Goal: Transaction & Acquisition: Book appointment/travel/reservation

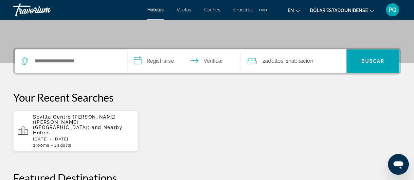
scroll to position [115, 0]
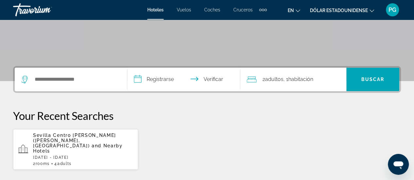
click at [46, 140] on span "Sevilla Centro [PERSON_NAME] ([PERSON_NAME], [GEOGRAPHIC_DATA])" at bounding box center [74, 141] width 83 height 16
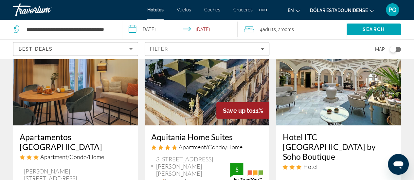
scroll to position [835, 0]
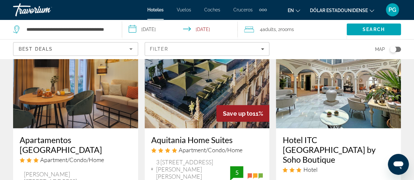
click at [95, 135] on h3 "Apartamentos [GEOGRAPHIC_DATA]" at bounding box center [76, 145] width 112 height 20
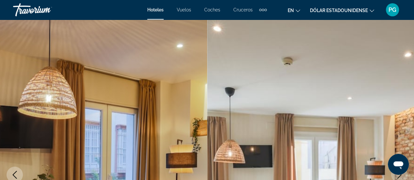
click at [138, 93] on img "Contenido principal" at bounding box center [103, 175] width 207 height 311
